Goal: Navigation & Orientation: Find specific page/section

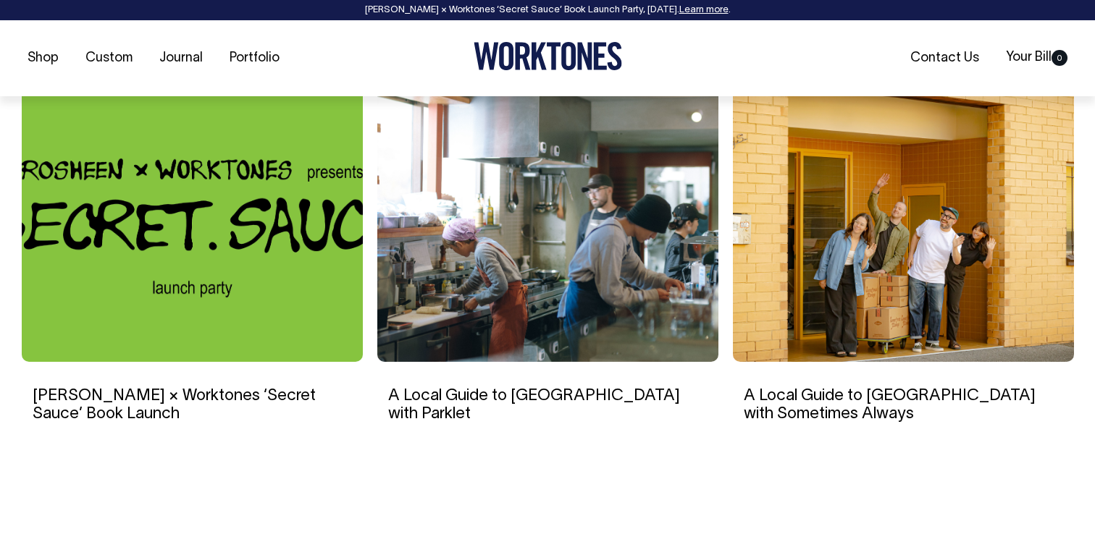
scroll to position [2500, 0]
click at [251, 57] on link "Portfolio" at bounding box center [255, 58] width 62 height 24
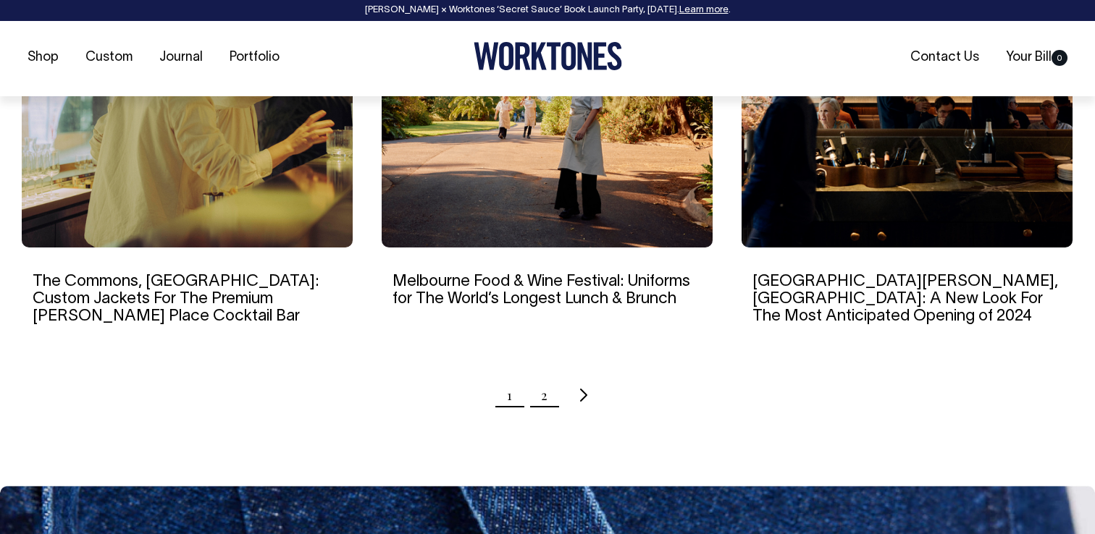
click at [542, 377] on link "2" at bounding box center [544, 395] width 7 height 36
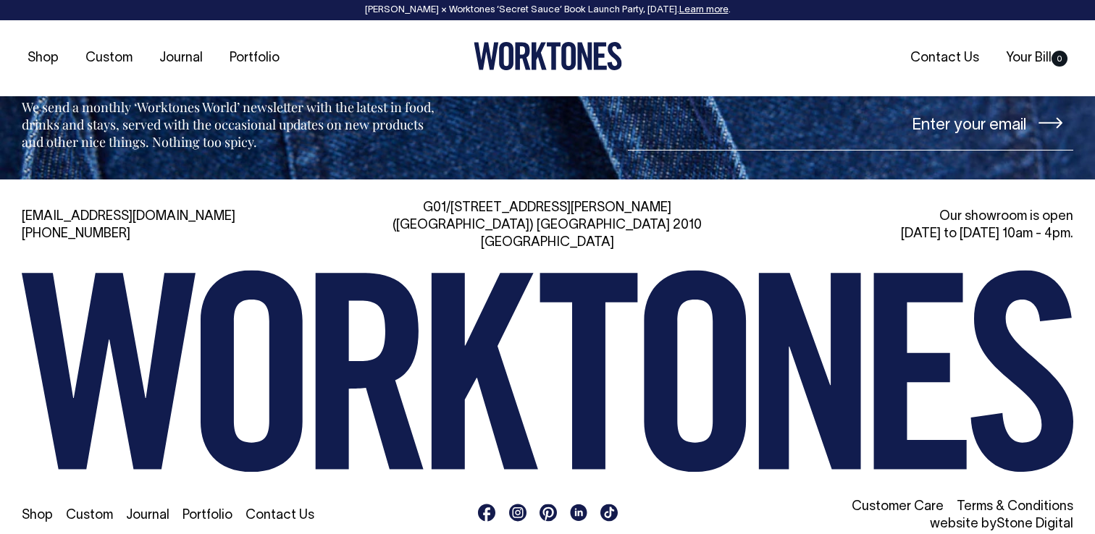
scroll to position [1710, 0]
